Goal: Task Accomplishment & Management: Use online tool/utility

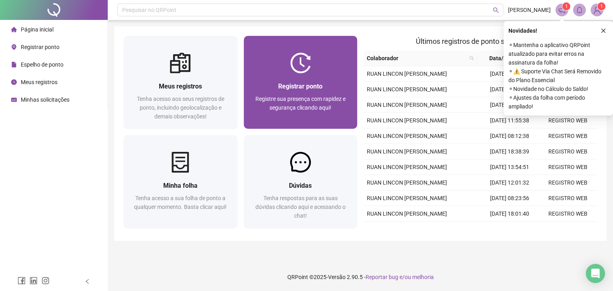
click at [284, 90] on span "Registrar ponto" at bounding box center [300, 87] width 44 height 8
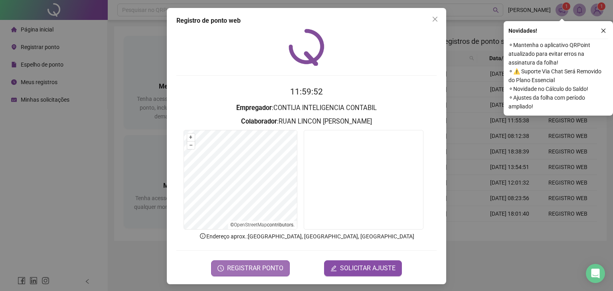
click at [273, 265] on span "REGISTRAR PONTO" at bounding box center [255, 269] width 56 height 10
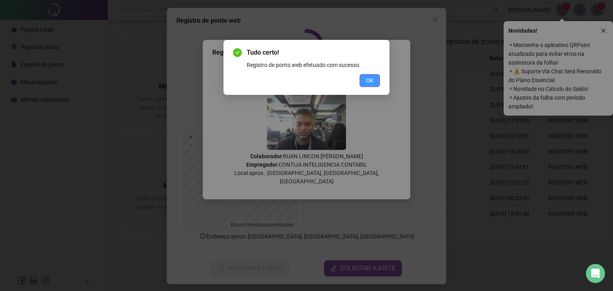
click at [367, 82] on span "OK" at bounding box center [370, 80] width 8 height 9
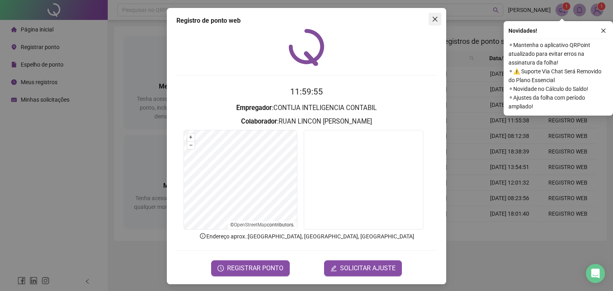
click at [432, 20] on icon "close" at bounding box center [435, 19] width 6 height 6
